Goal: Task Accomplishment & Management: Use online tool/utility

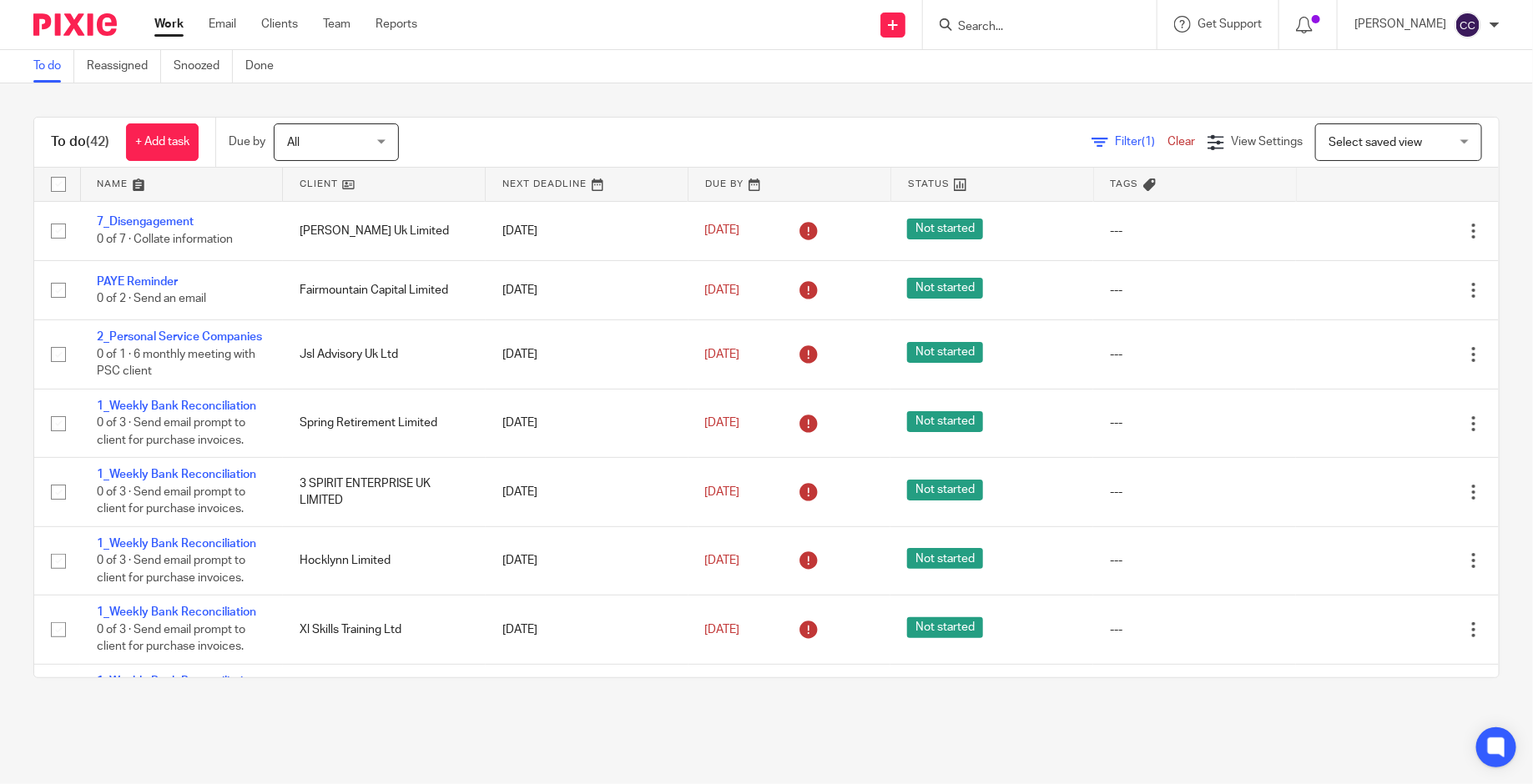
click at [844, 696] on div "To do (42) + Add task Due by All All [DATE] [DATE] This week Next week This mon…" at bounding box center [766, 397] width 1533 height 628
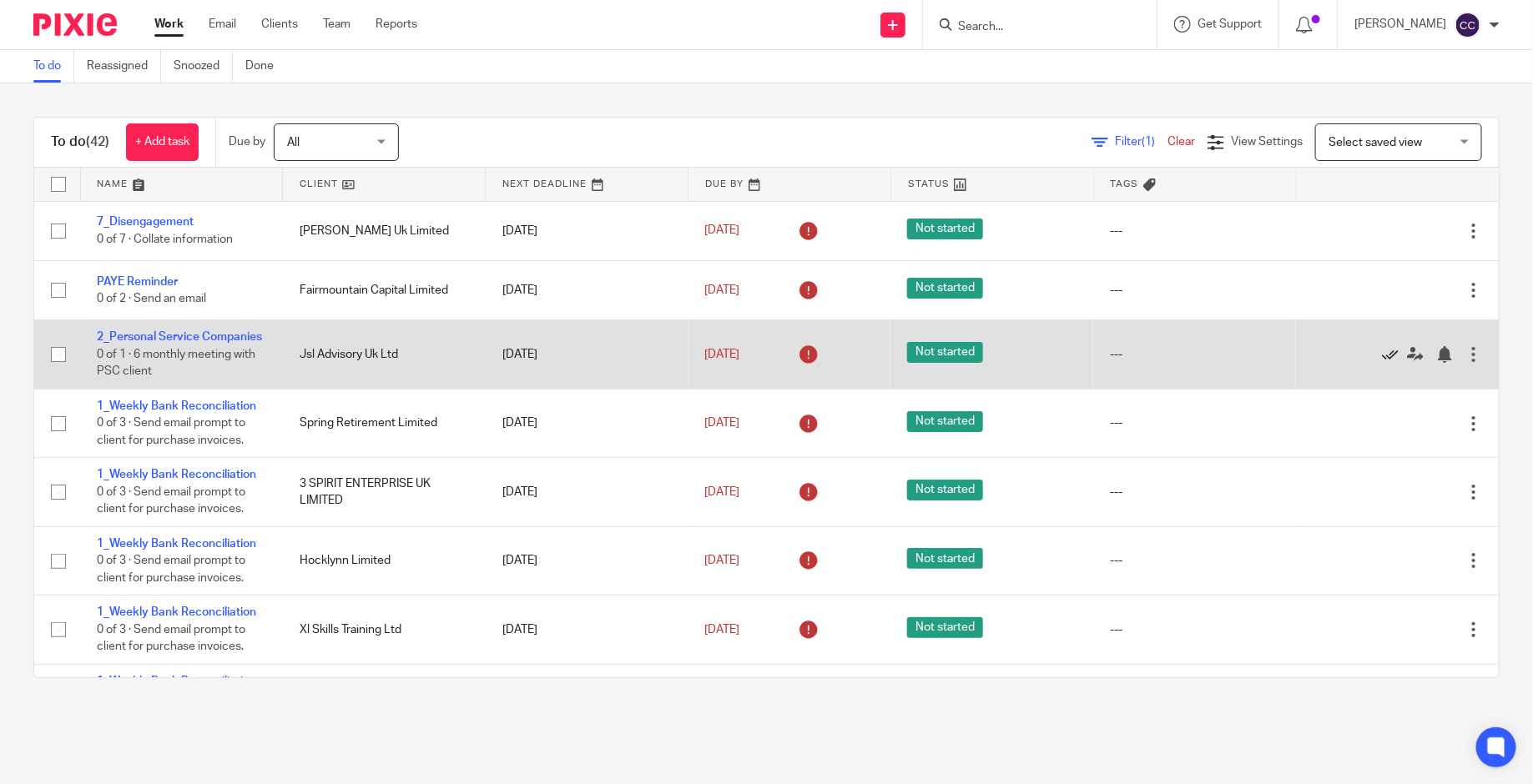
click at [1393, 352] on icon at bounding box center [1390, 354] width 17 height 17
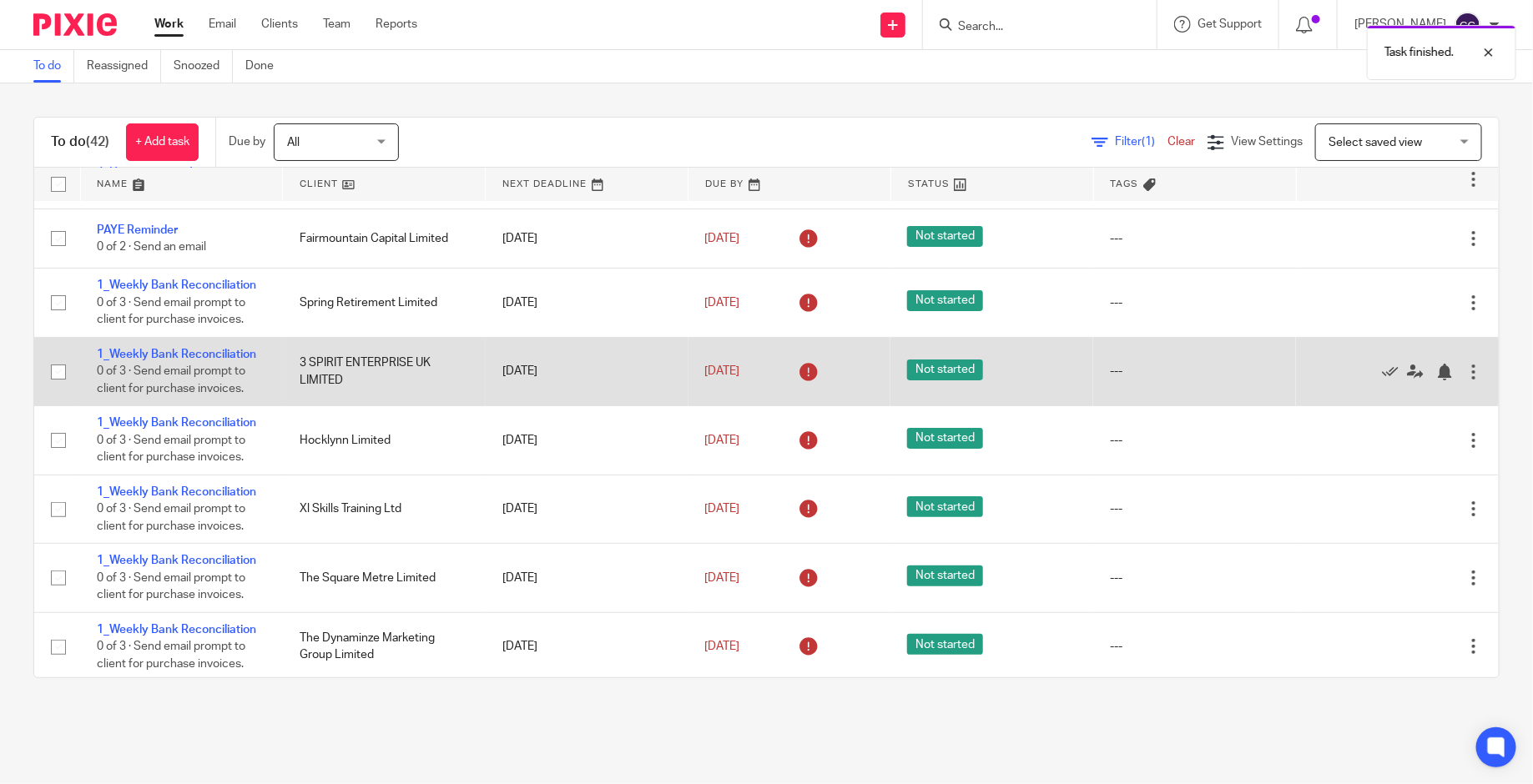
scroll to position [40, 0]
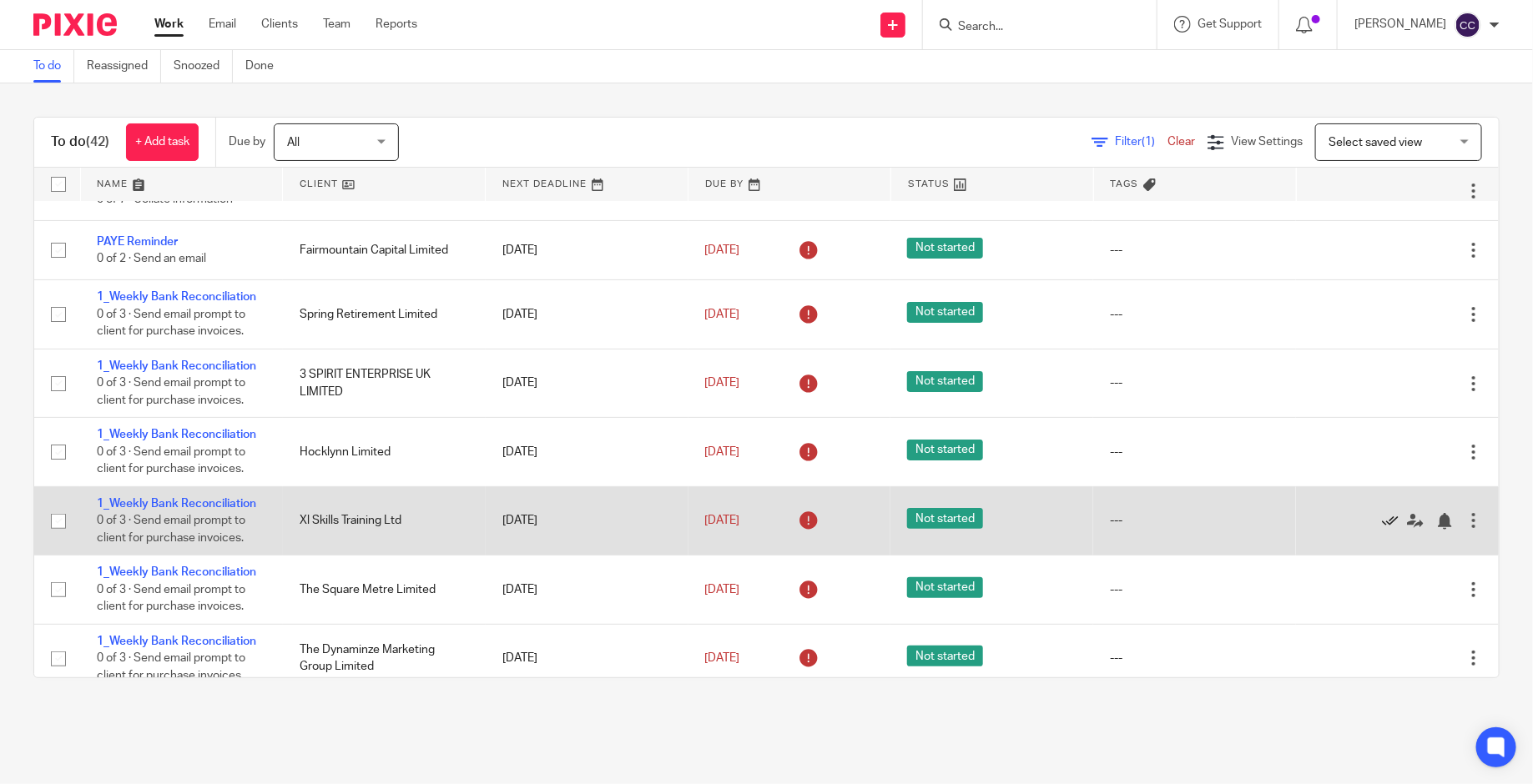
click at [1396, 528] on icon at bounding box center [1390, 522] width 17 height 17
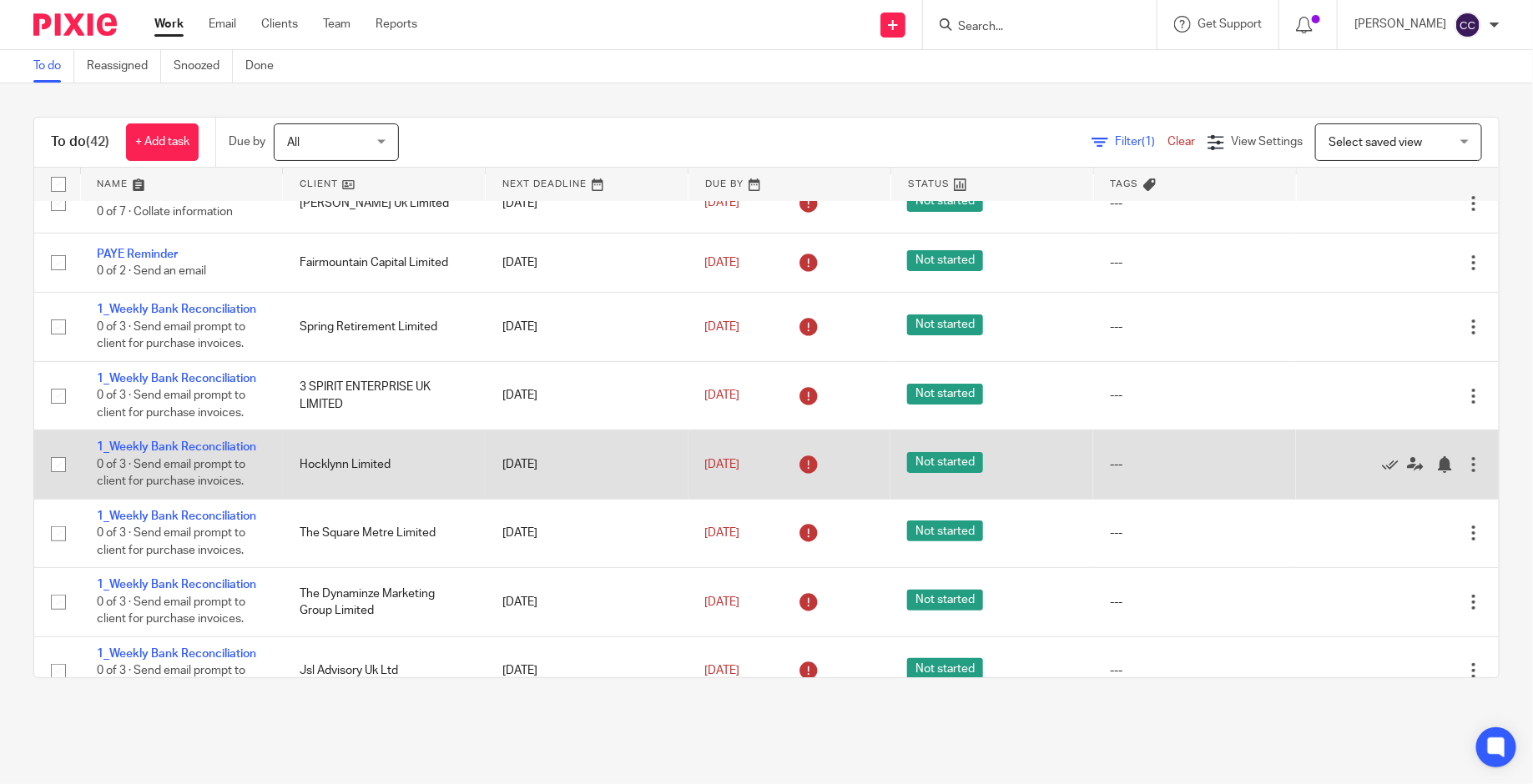
scroll to position [22, 0]
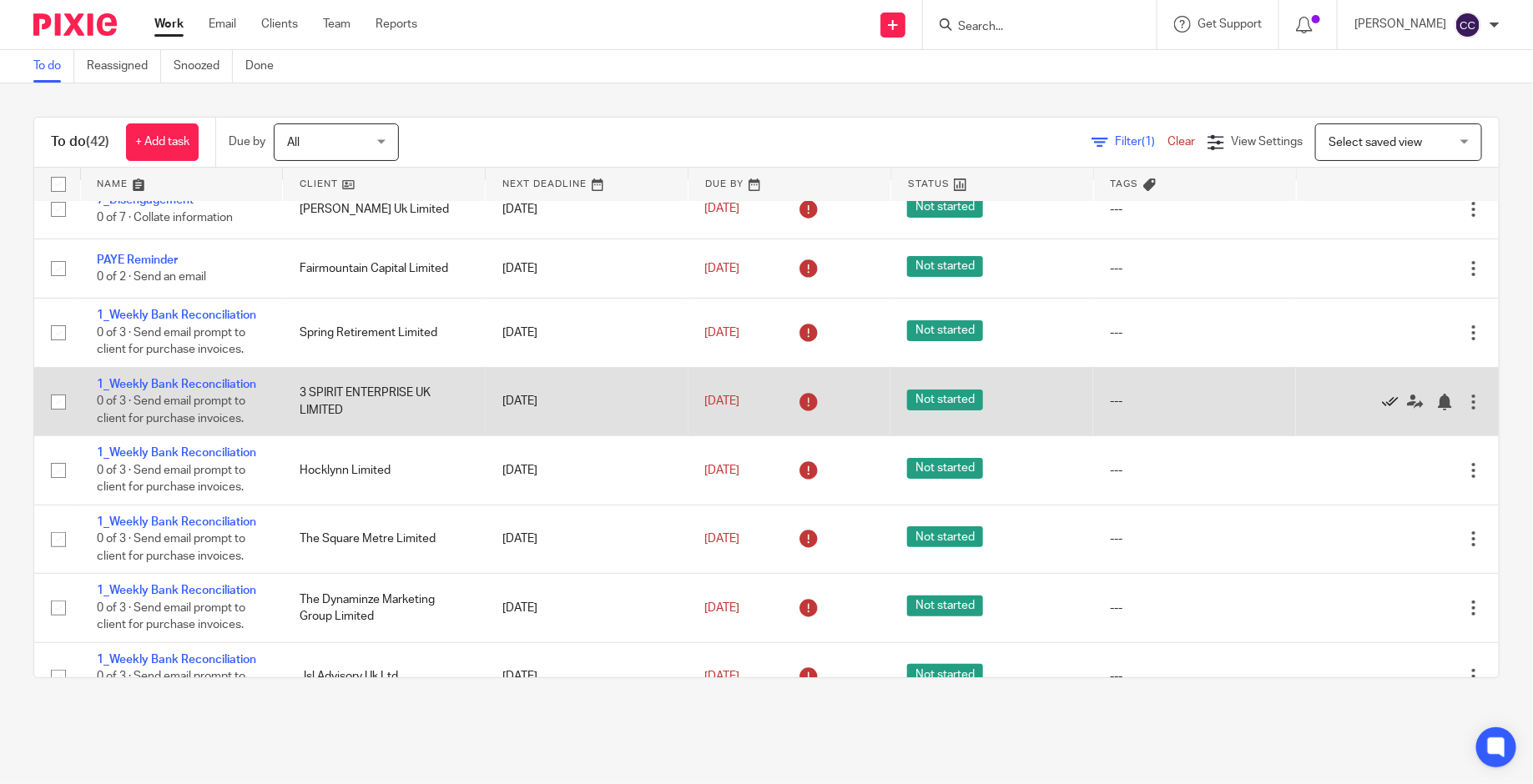
click at [1389, 407] on icon at bounding box center [1390, 402] width 17 height 17
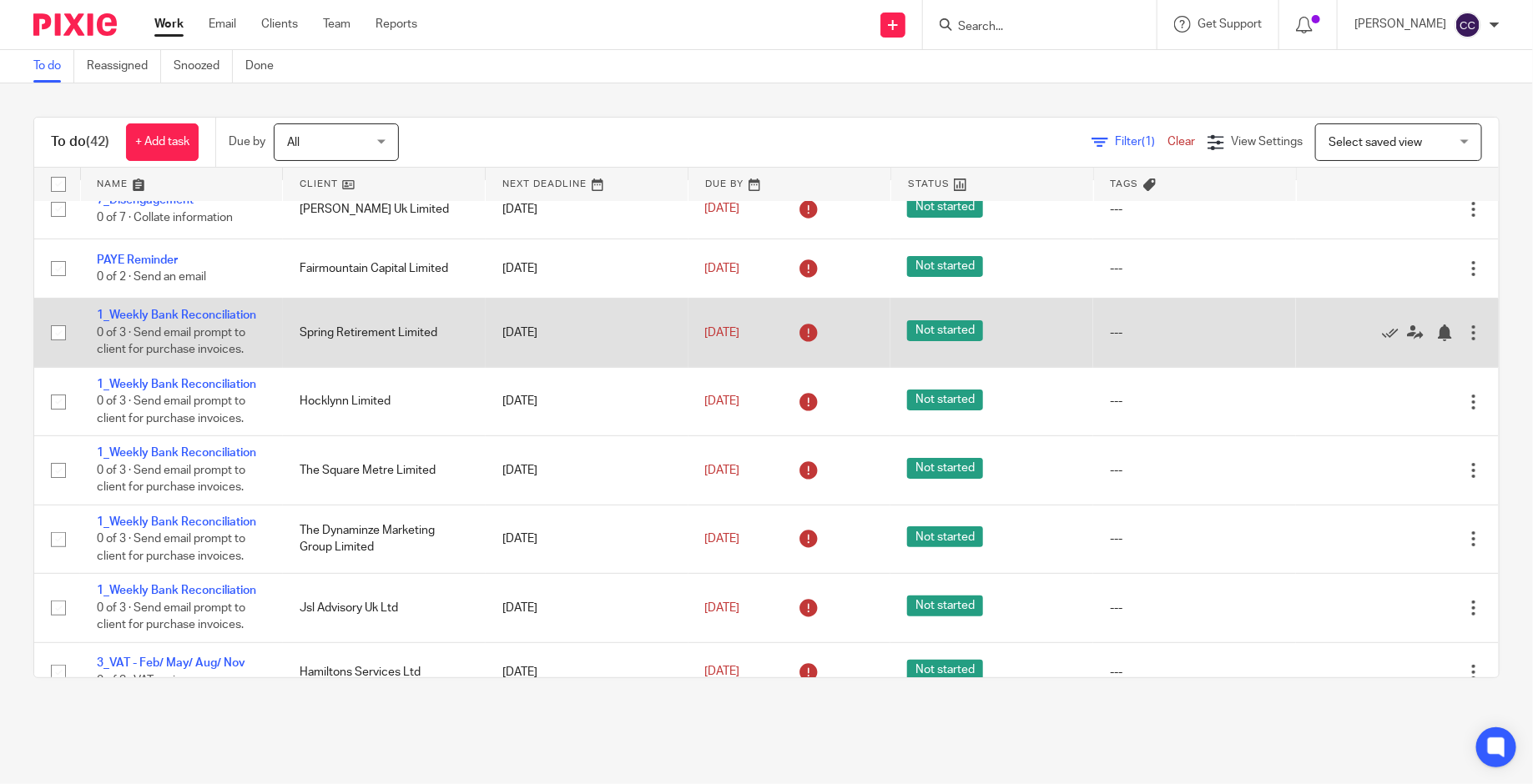
scroll to position [0, 0]
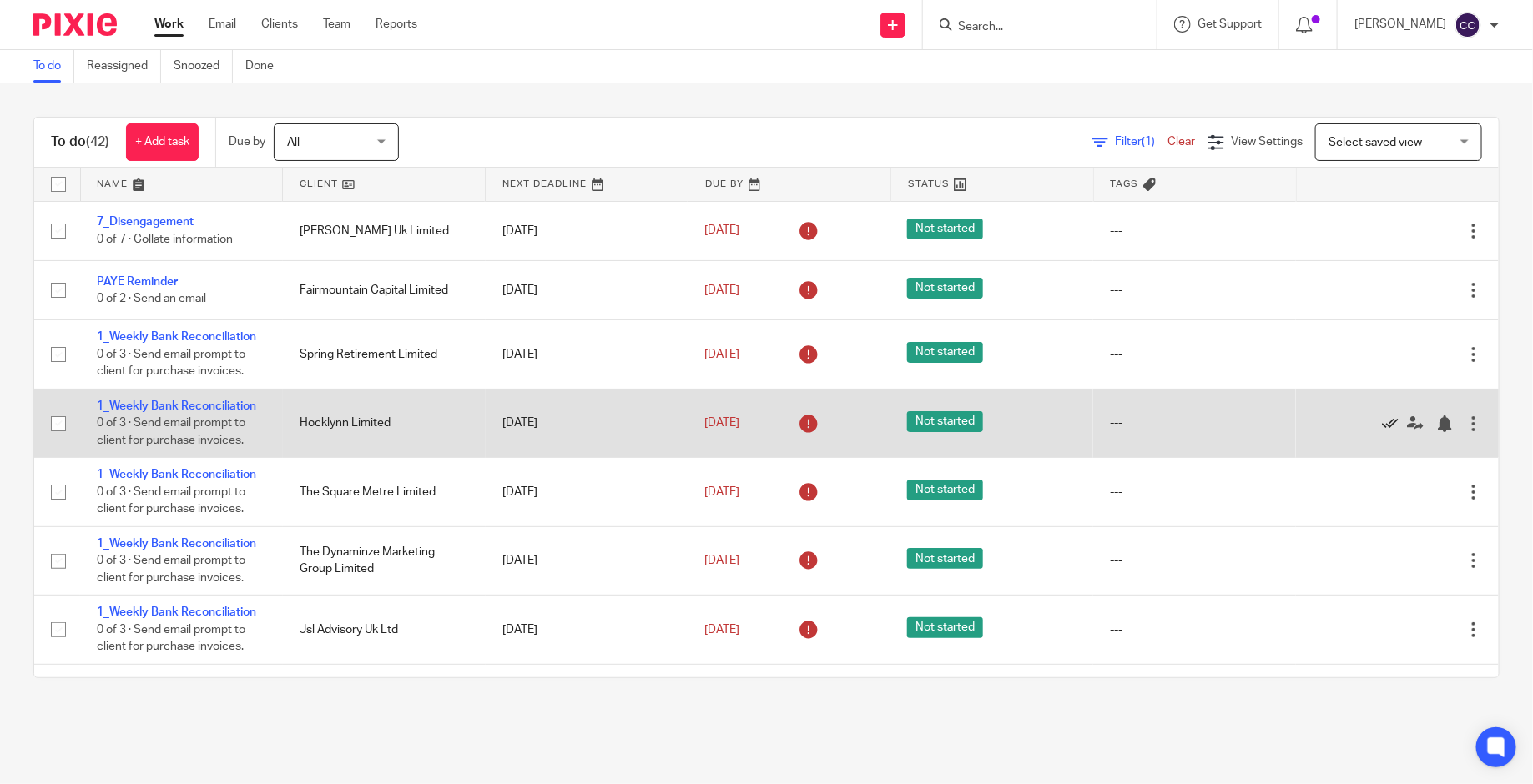
click at [1392, 427] on icon at bounding box center [1390, 423] width 17 height 17
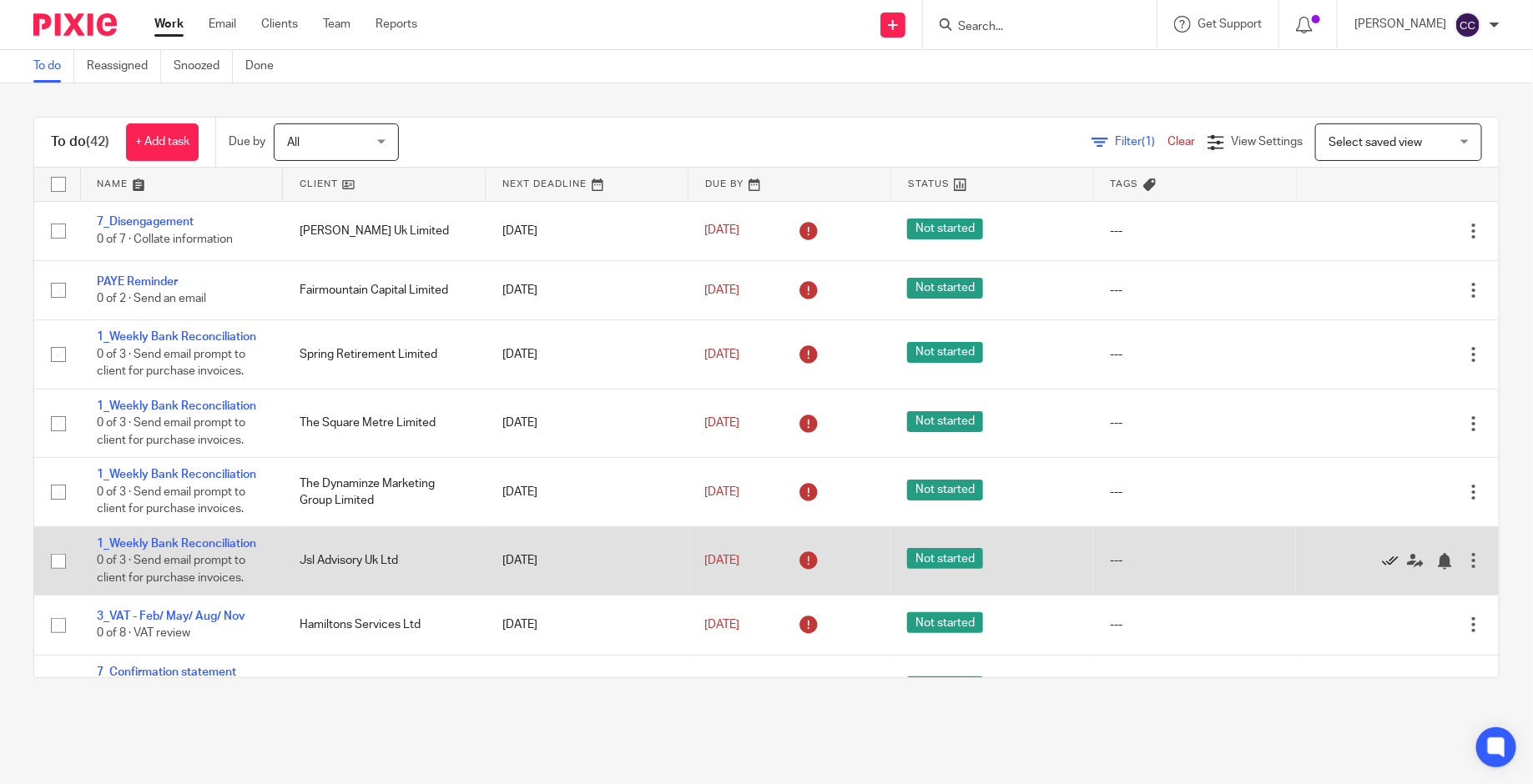
click at [1396, 564] on icon at bounding box center [1390, 561] width 17 height 17
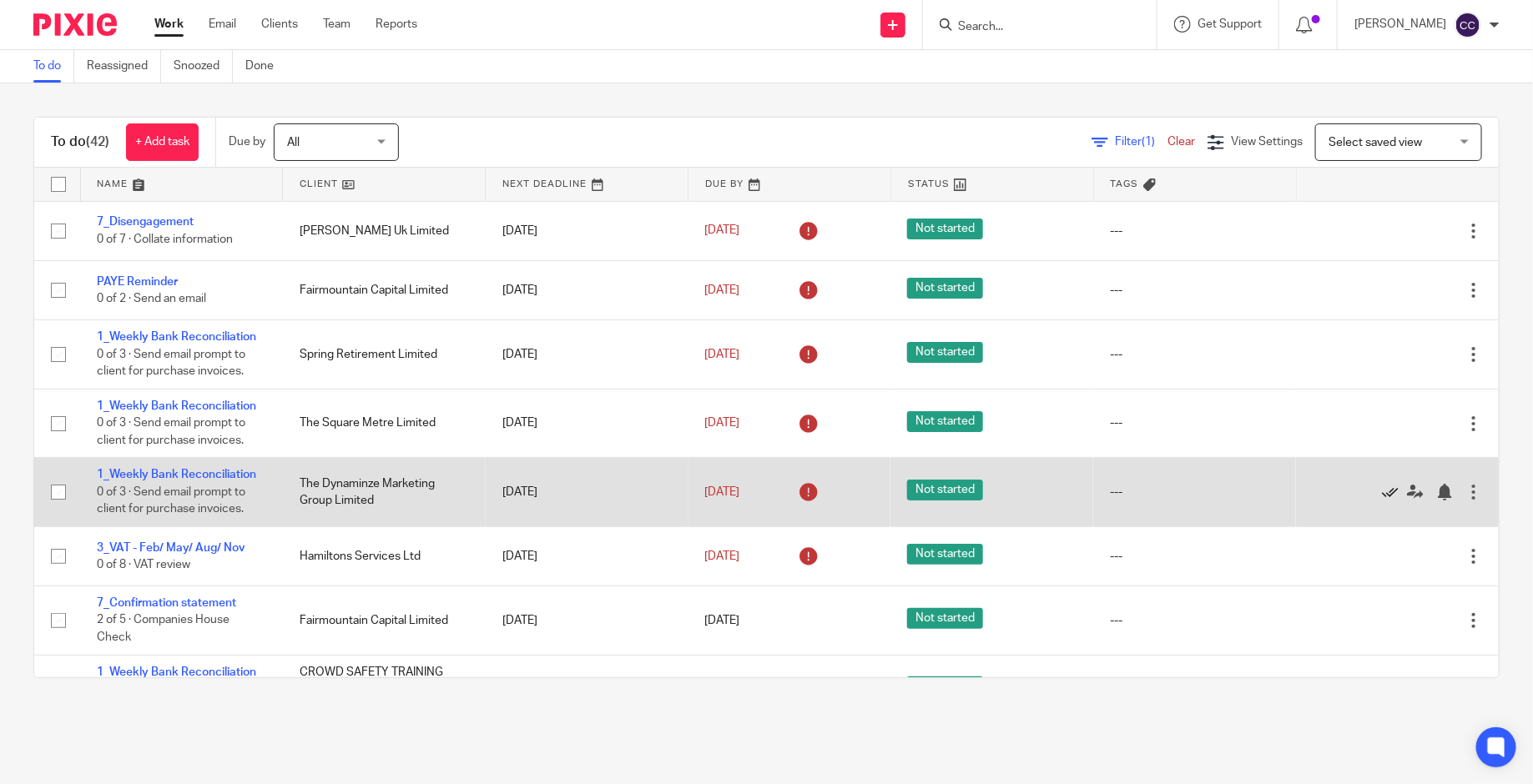
click at [1388, 491] on icon at bounding box center [1390, 492] width 17 height 17
